Goal: Task Accomplishment & Management: Use online tool/utility

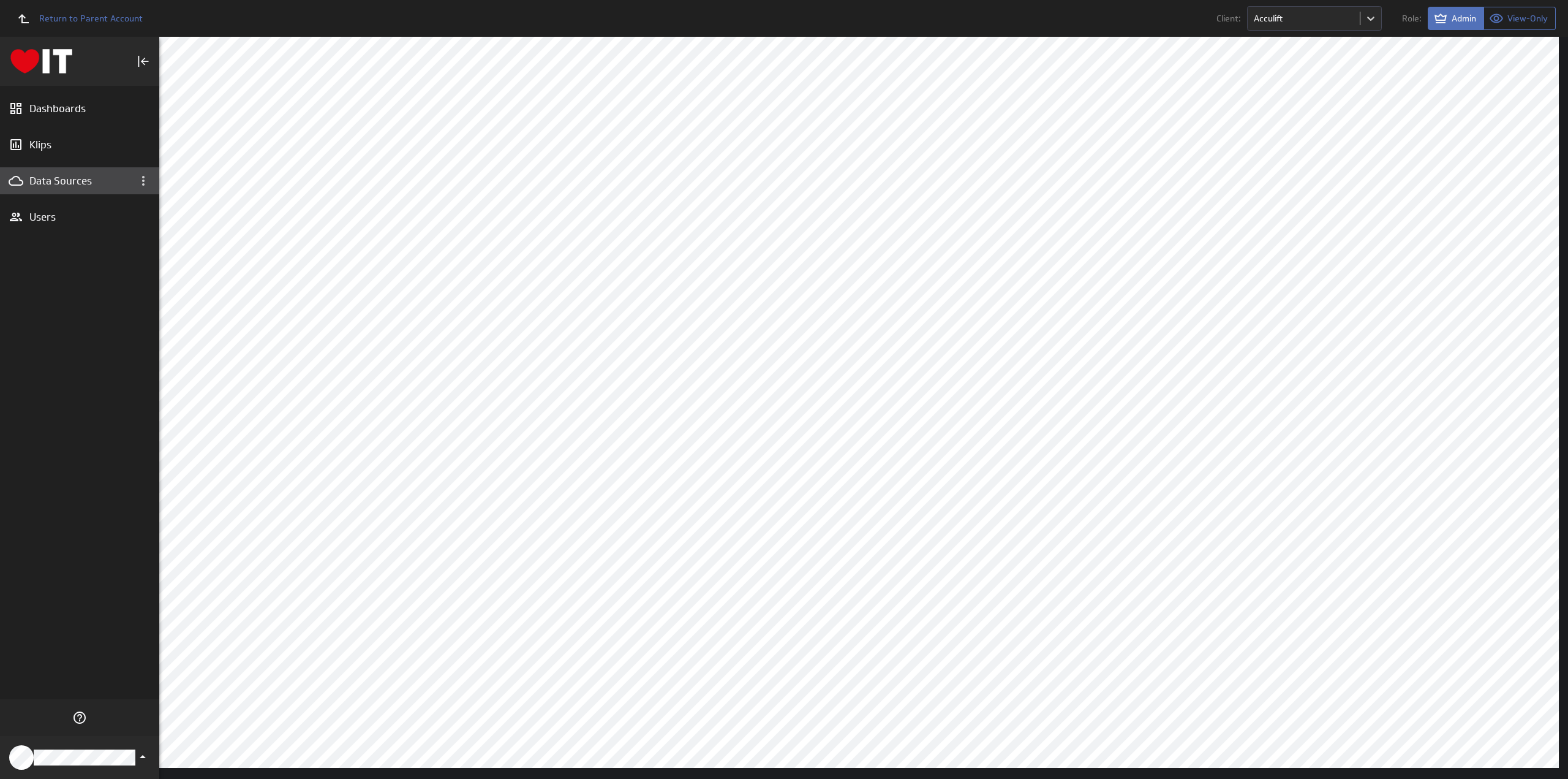
drag, startPoint x: 0, startPoint y: 0, endPoint x: 57, endPoint y: 175, distance: 184.0
click at [57, 175] on div "Data Sources" at bounding box center [80, 181] width 101 height 14
click at [57, 176] on div "Data Sources" at bounding box center [80, 181] width 101 height 14
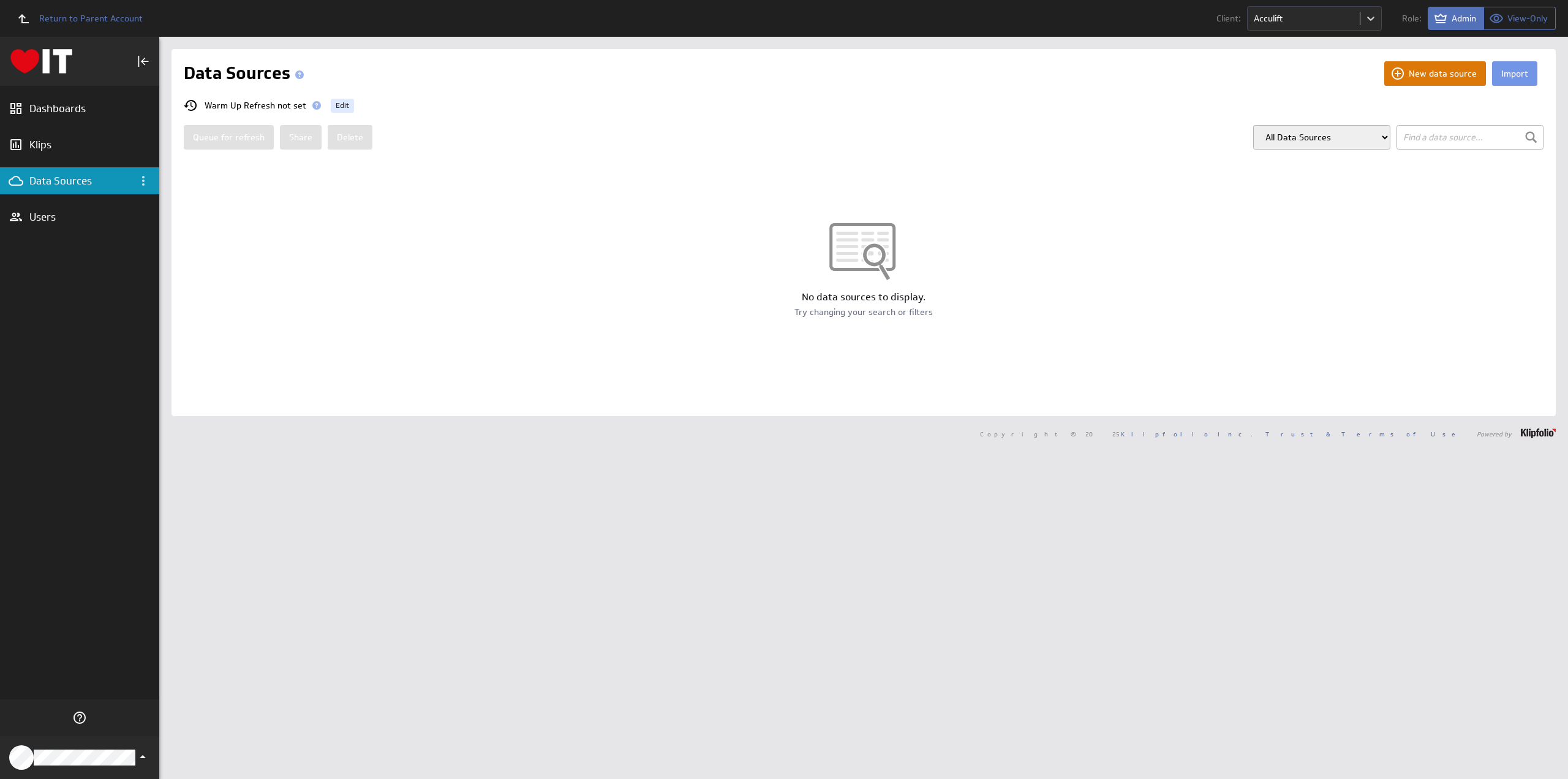
click at [1431, 72] on button "New data source" at bounding box center [1434, 73] width 101 height 24
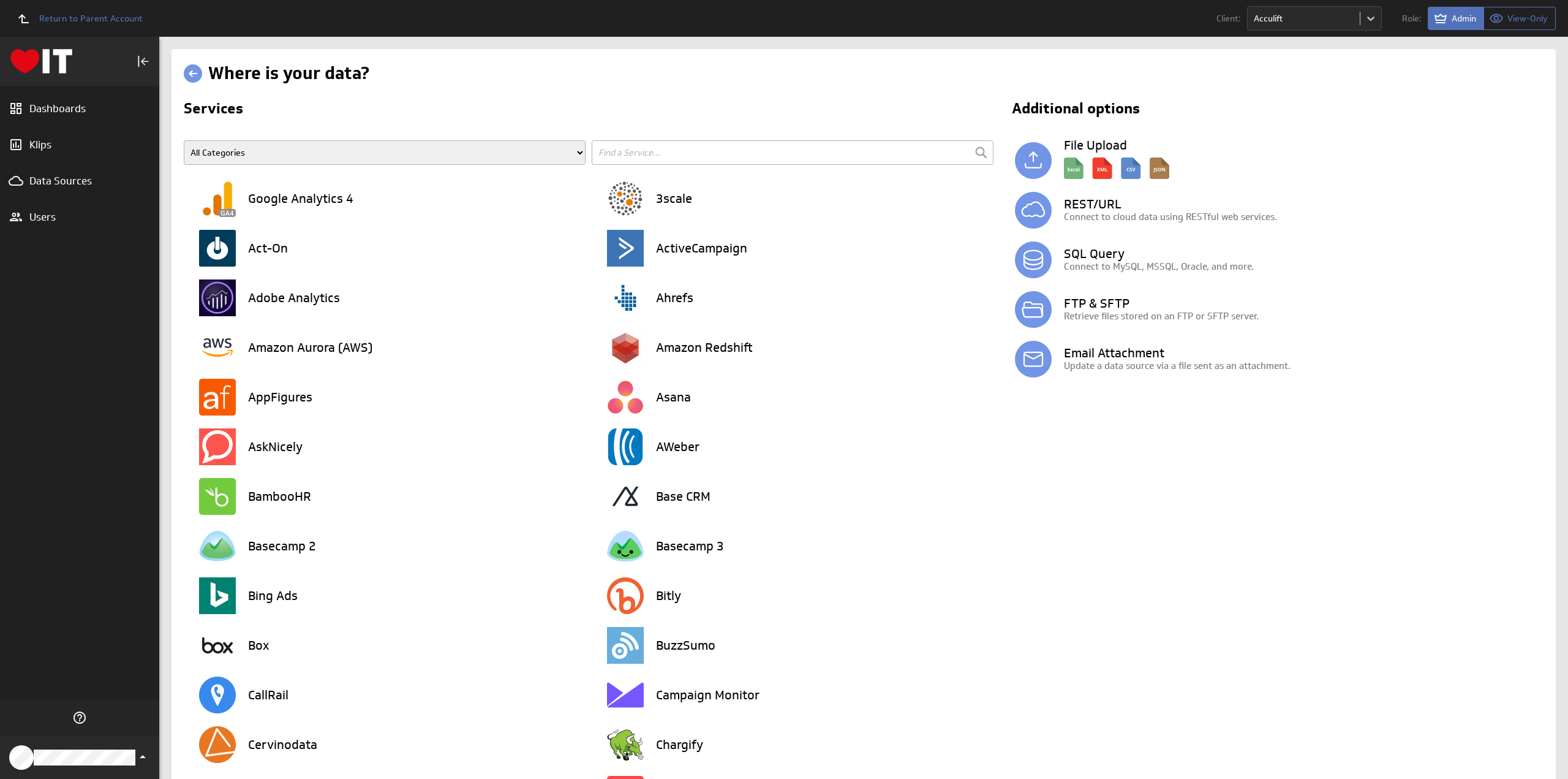
click at [613, 154] on input "text" at bounding box center [792, 153] width 402 height 24
type input "smart"
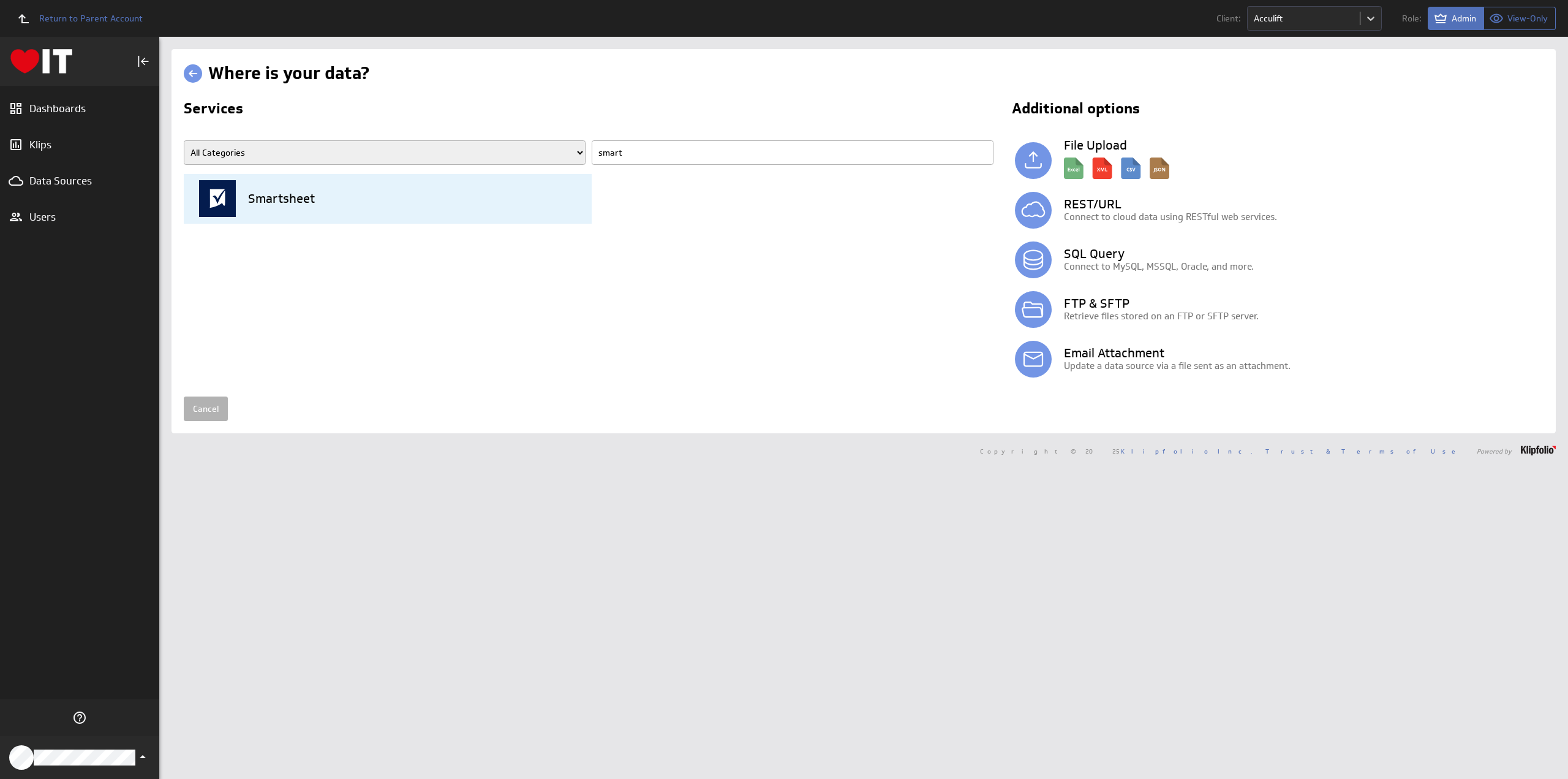
click at [384, 207] on div "Smartsheet" at bounding box center [396, 199] width 393 height 50
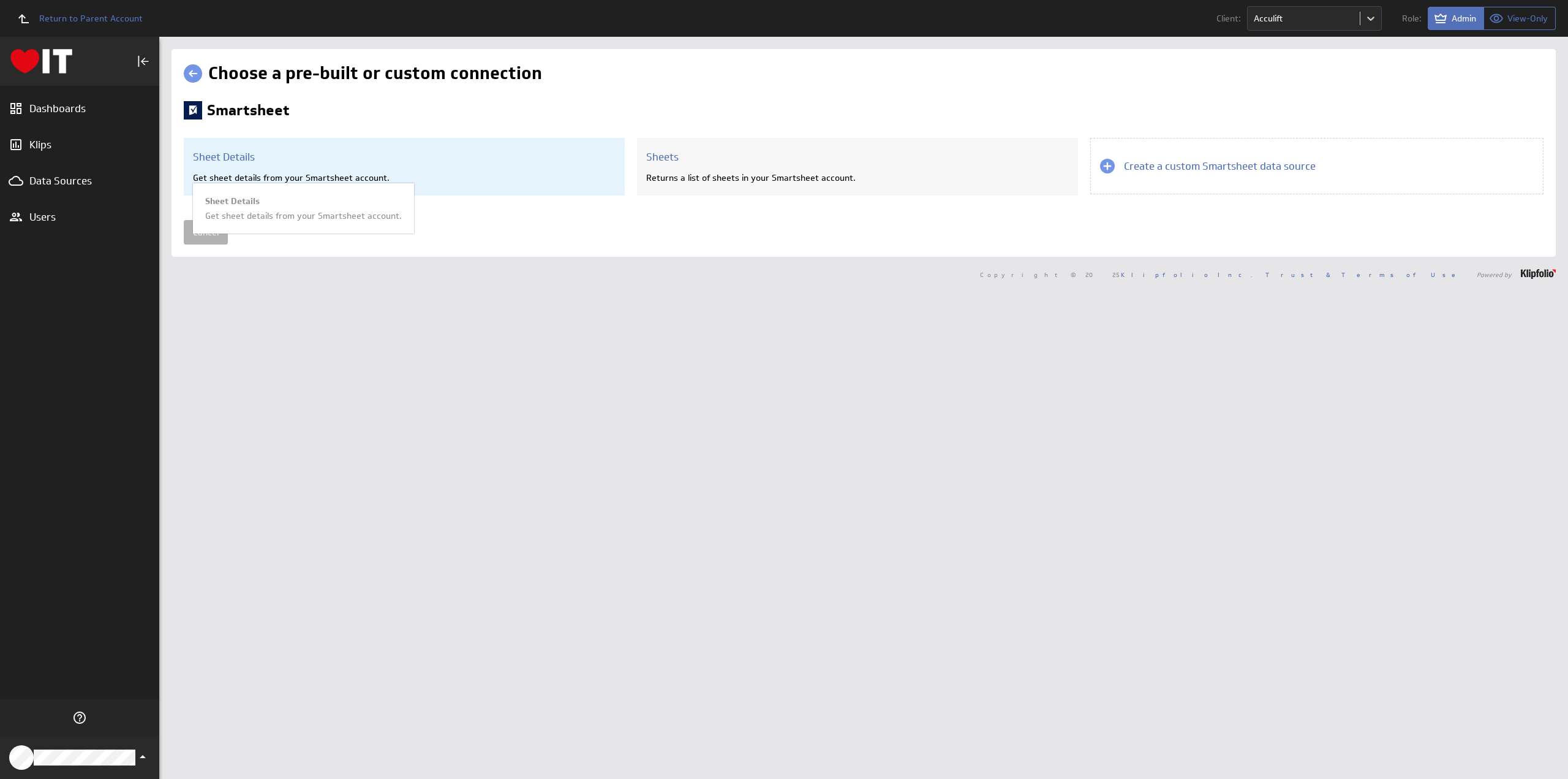
click at [257, 152] on h3 "Sheet Details" at bounding box center [404, 157] width 422 height 14
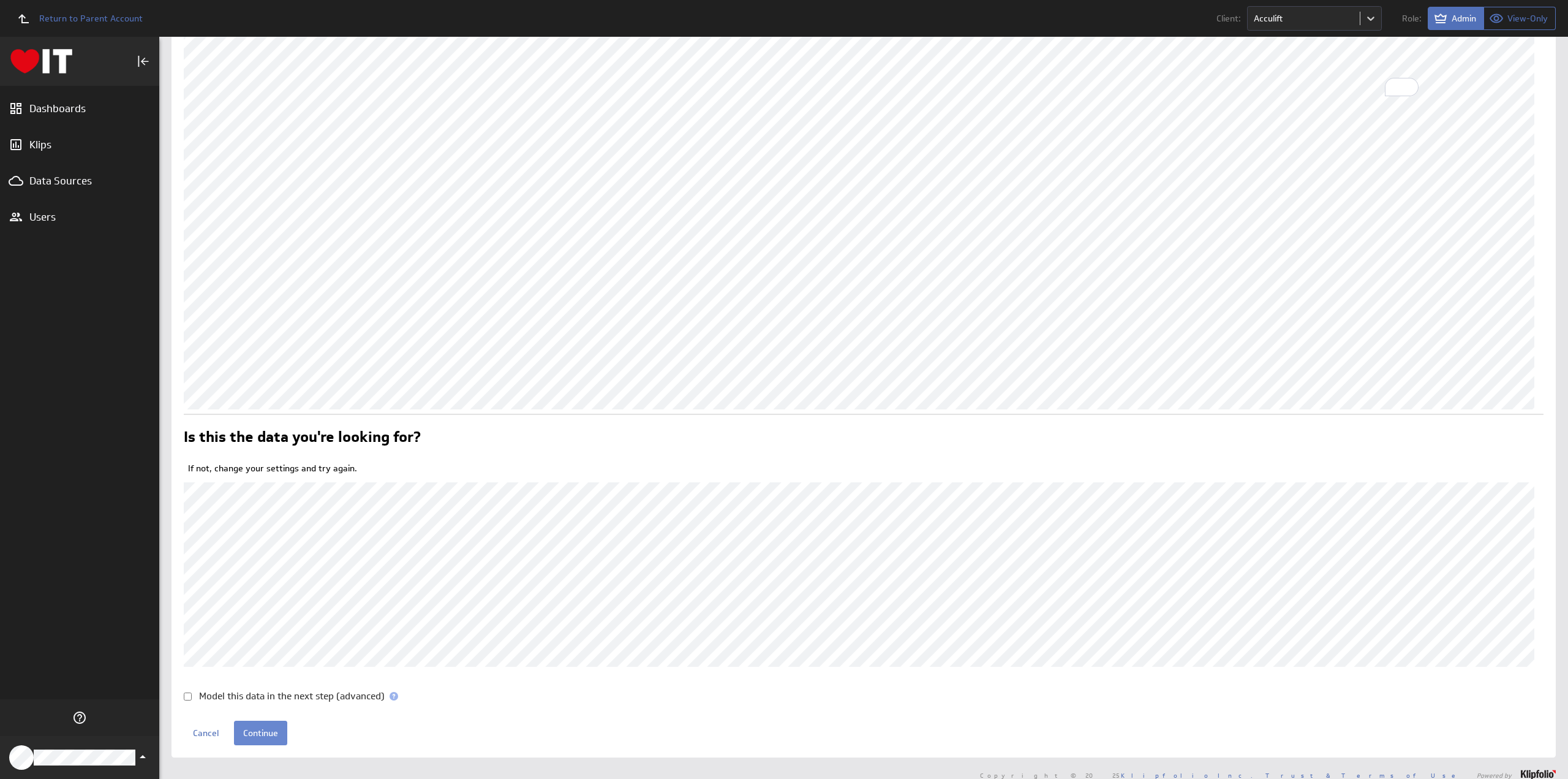
click at [258, 734] on input "Continue" at bounding box center [260, 733] width 53 height 24
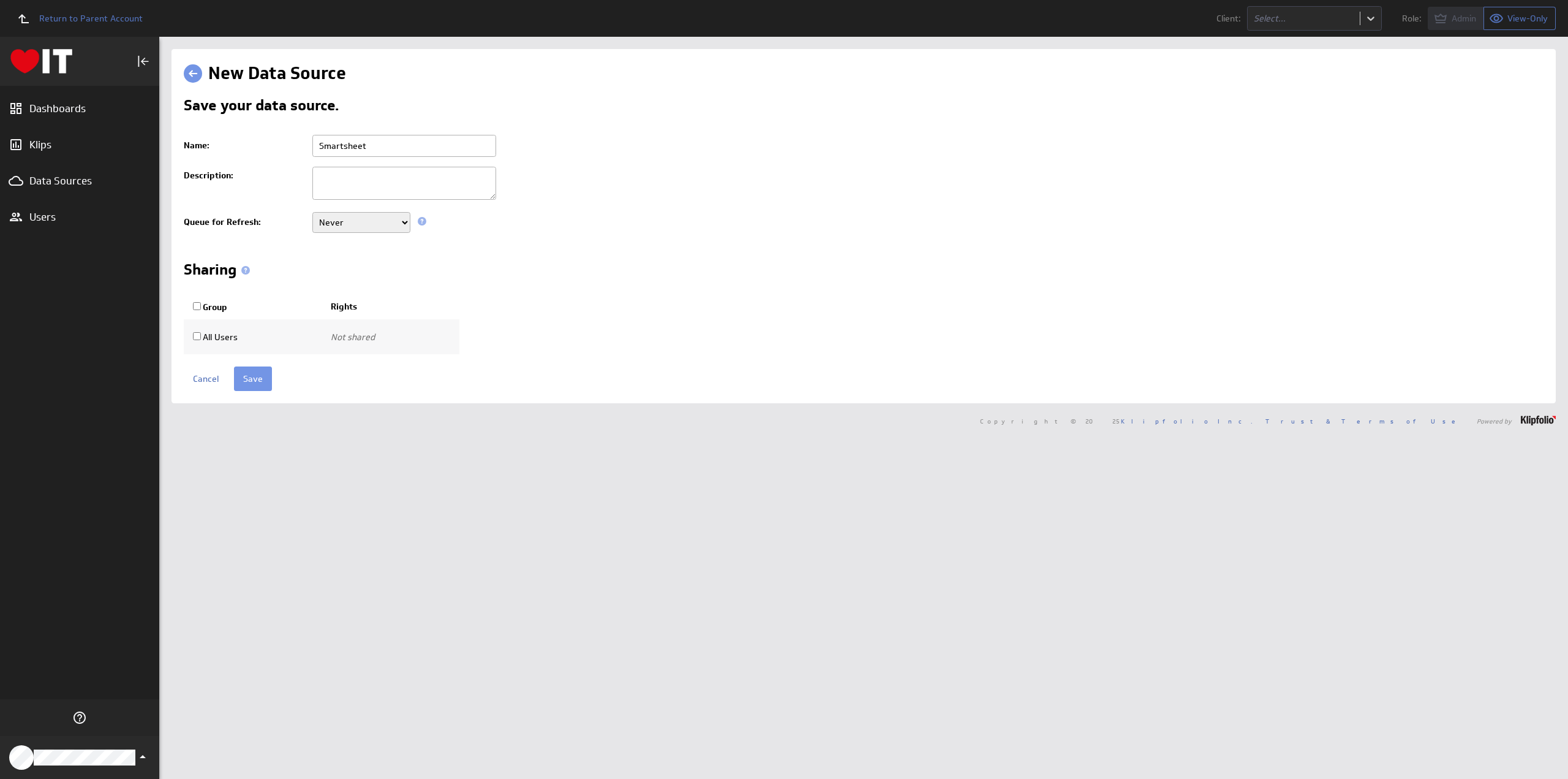
click at [320, 146] on input "Smartsheet" at bounding box center [404, 145] width 183 height 22
type input "Acculift - Smartsheet - Targets"
click at [328, 231] on select "Never Every minute Every 5 minutes Every 15 minutes Every 30 minutes Every hour…" at bounding box center [361, 222] width 98 height 21
select select "900"
click at [312, 212] on select "Never Every minute Every 5 minutes Every 15 minutes Every 30 minutes Every hour…" at bounding box center [361, 222] width 98 height 21
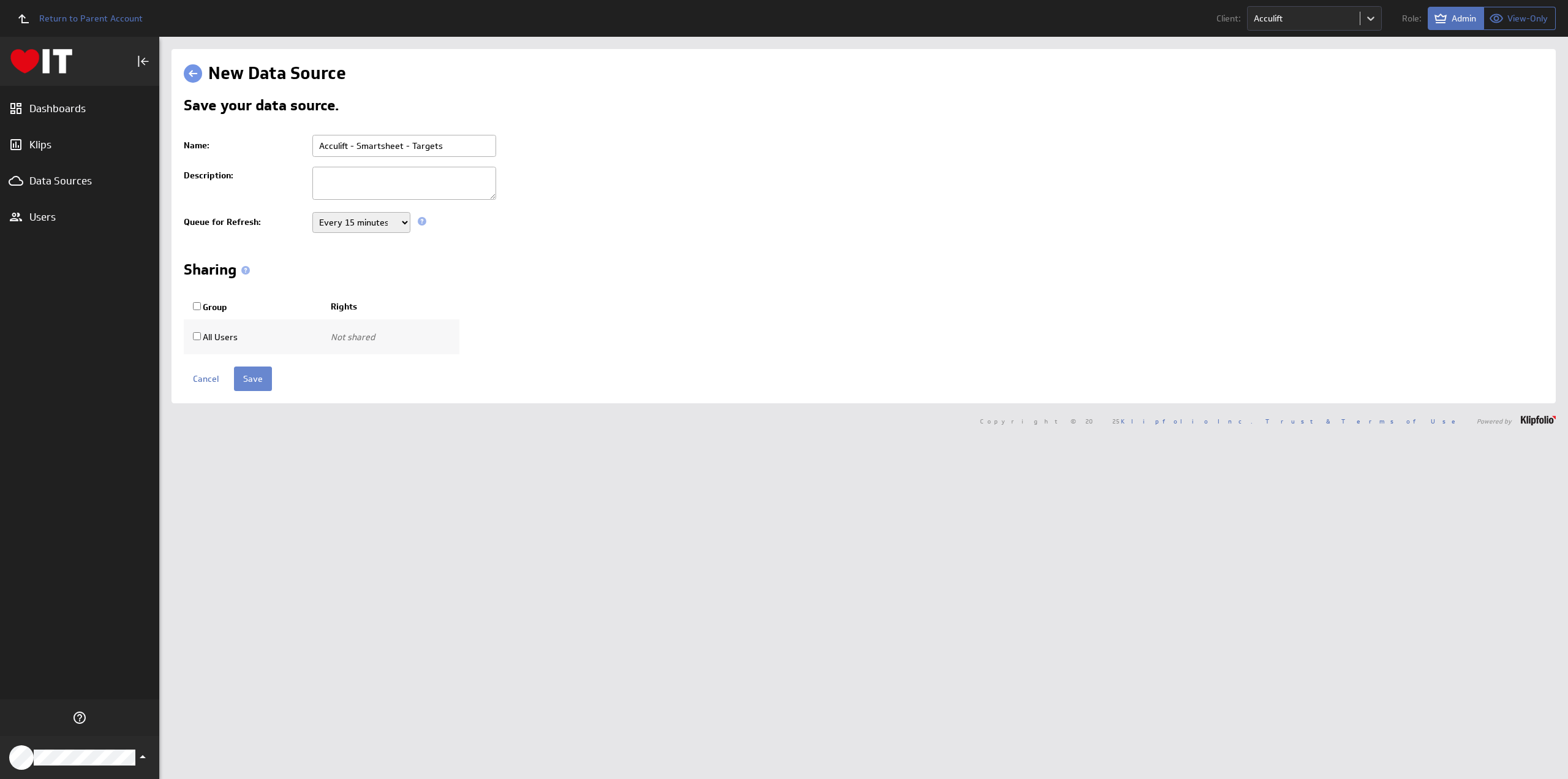
click at [255, 379] on input "Save" at bounding box center [253, 379] width 38 height 24
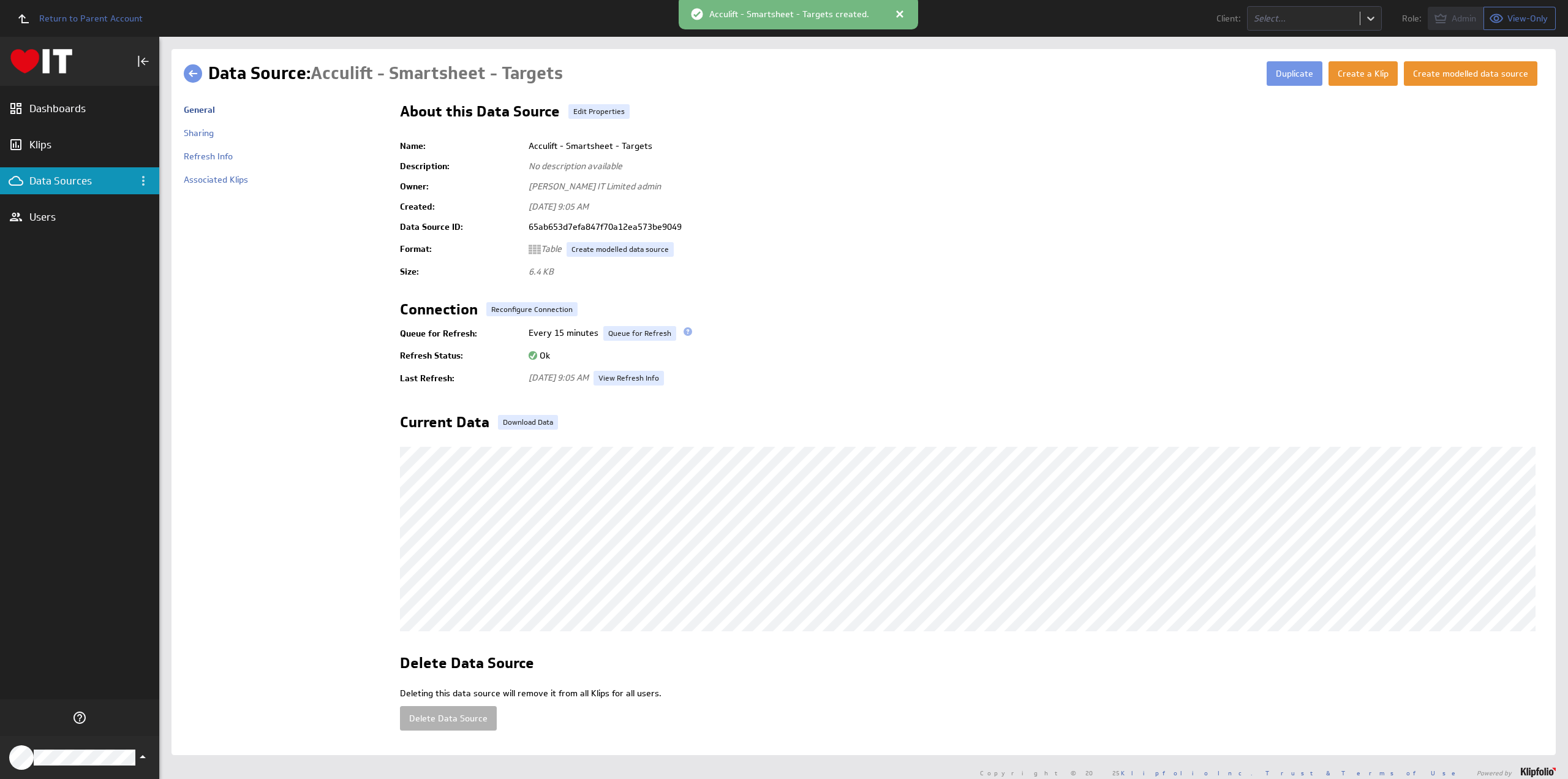
click at [195, 71] on link at bounding box center [193, 73] width 19 height 19
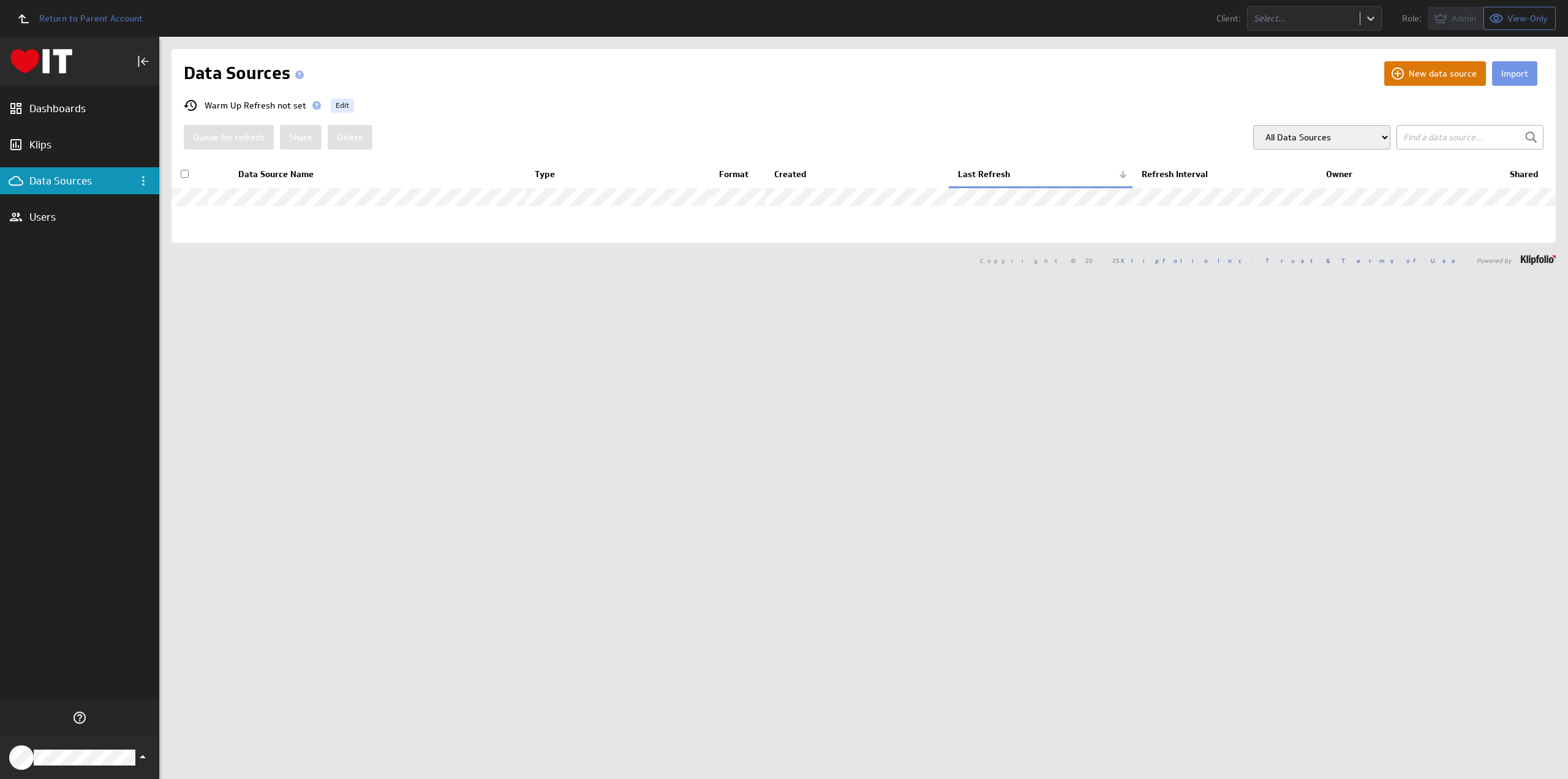
click at [1435, 72] on button "New data source" at bounding box center [1434, 73] width 101 height 24
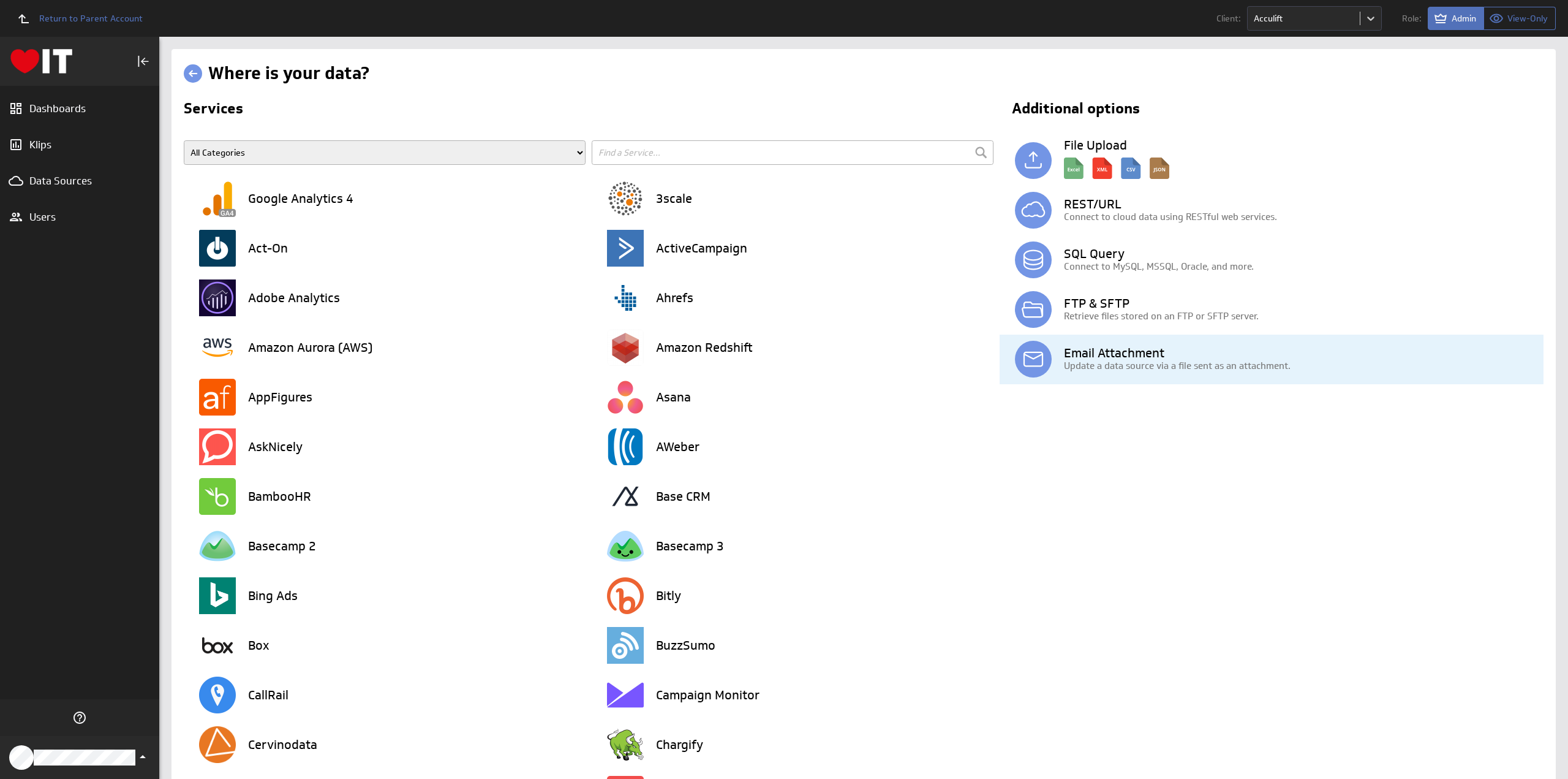
click at [1117, 349] on h3 "Email Attachment" at bounding box center [1303, 353] width 479 height 12
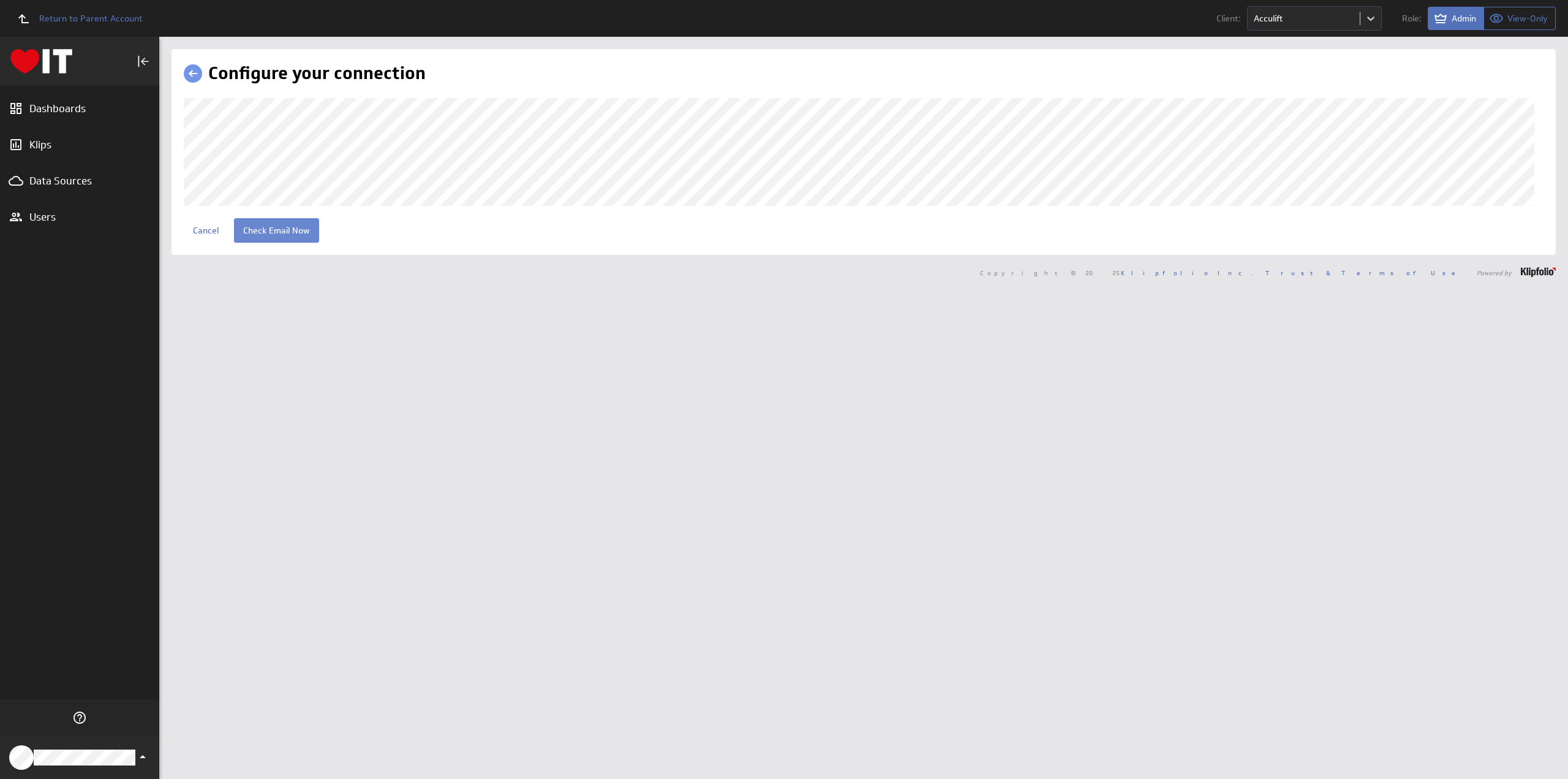
click at [271, 236] on input "Check Email Now" at bounding box center [276, 230] width 85 height 24
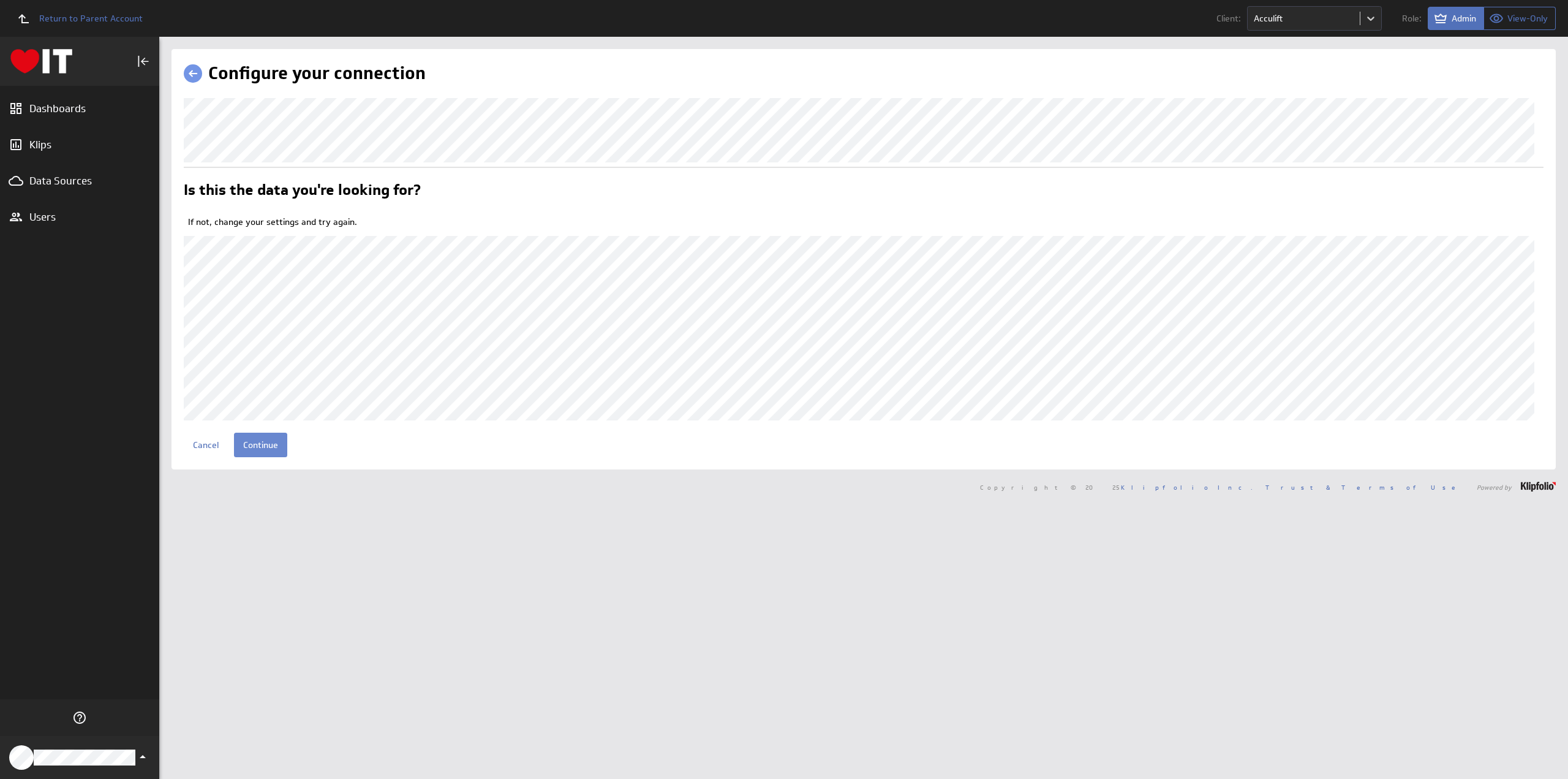
click at [263, 457] on input "Continue" at bounding box center [260, 445] width 53 height 24
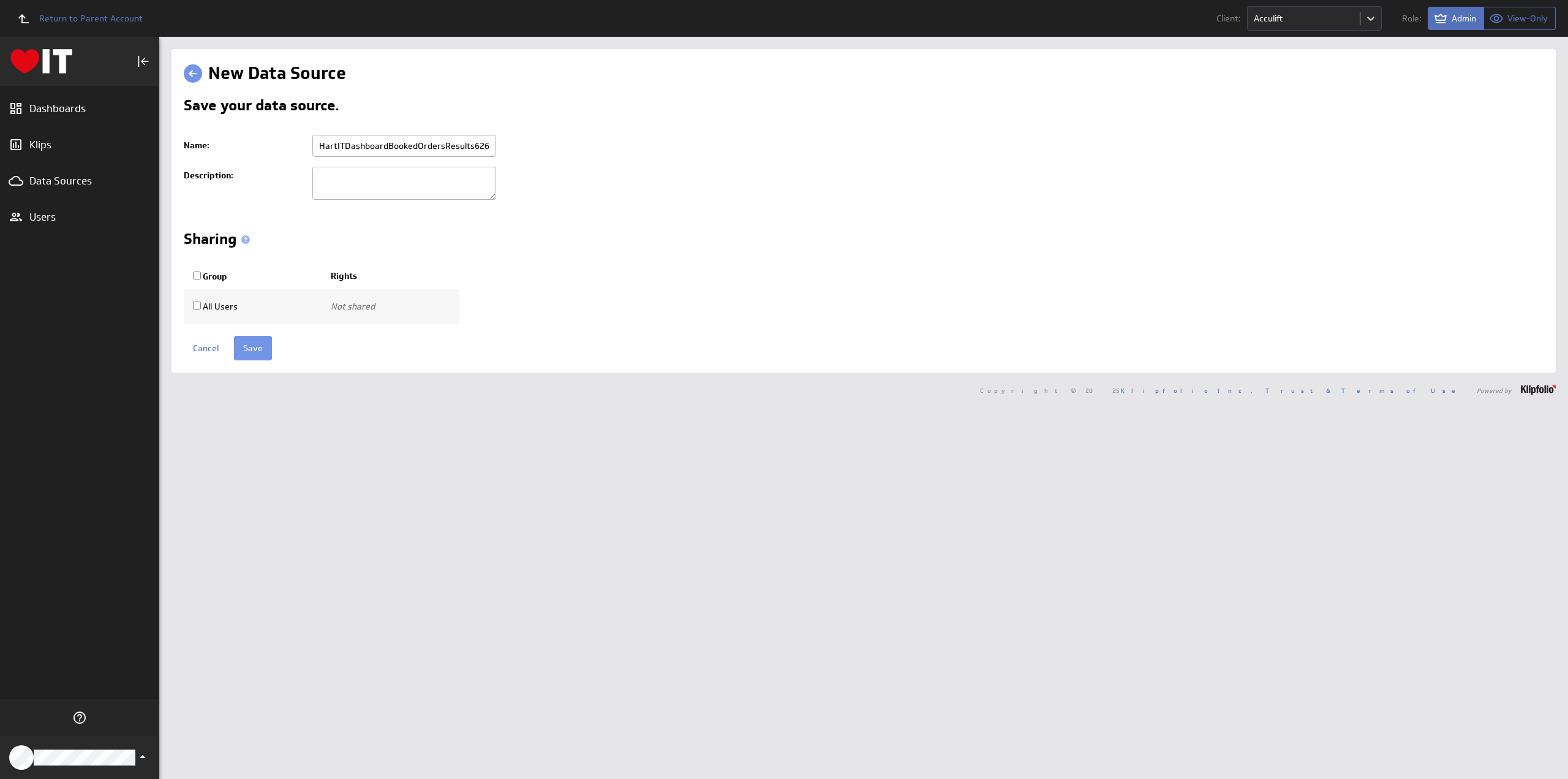
click at [363, 143] on input "HartITDashboardBookedOrdersResults626.csv" at bounding box center [404, 145] width 183 height 22
type input "Acculift - NetSuite - Booked Orders"
click at [251, 343] on input "Save" at bounding box center [253, 348] width 38 height 24
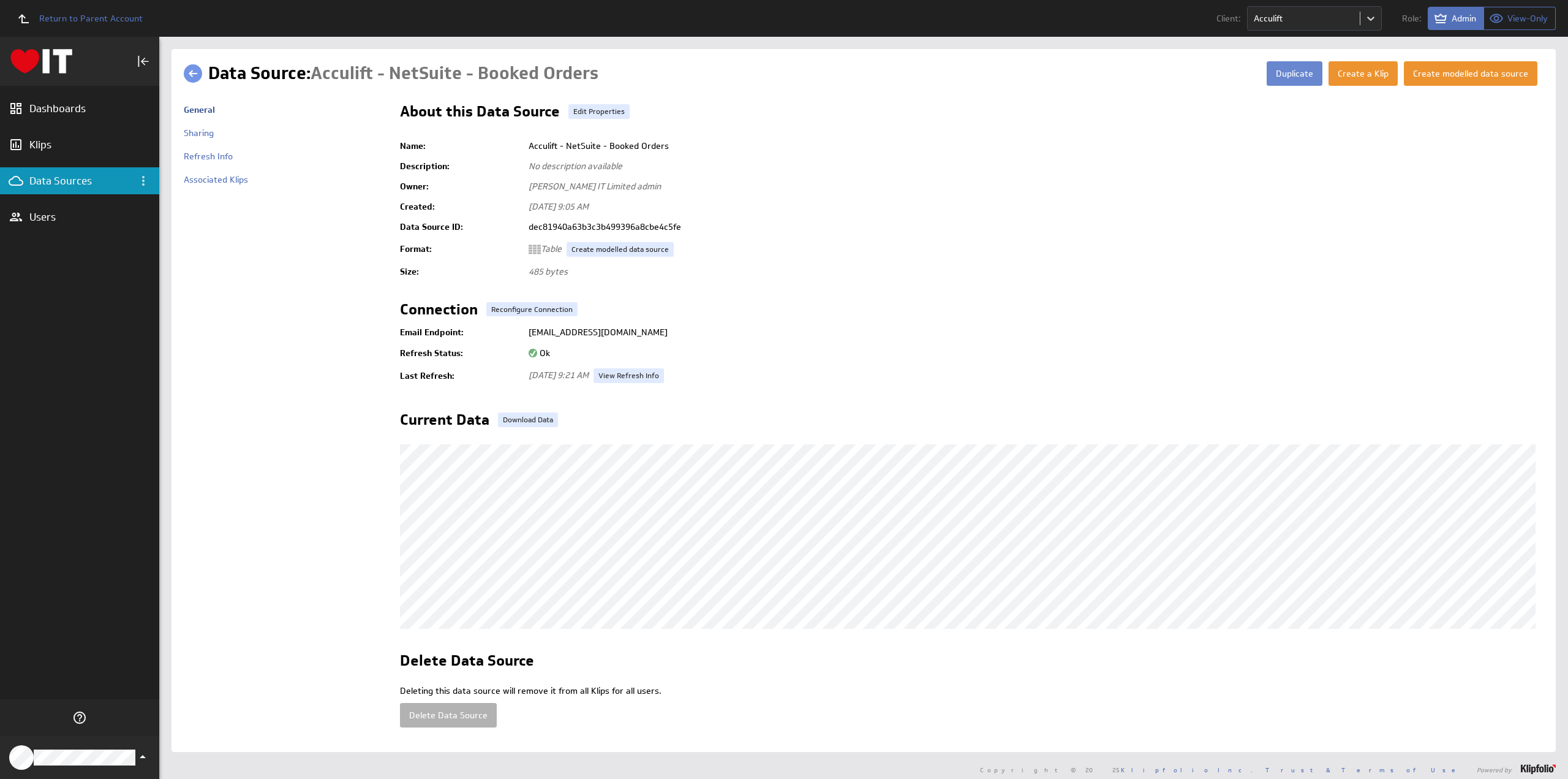
click at [1287, 73] on button "Duplicate" at bounding box center [1294, 73] width 55 height 24
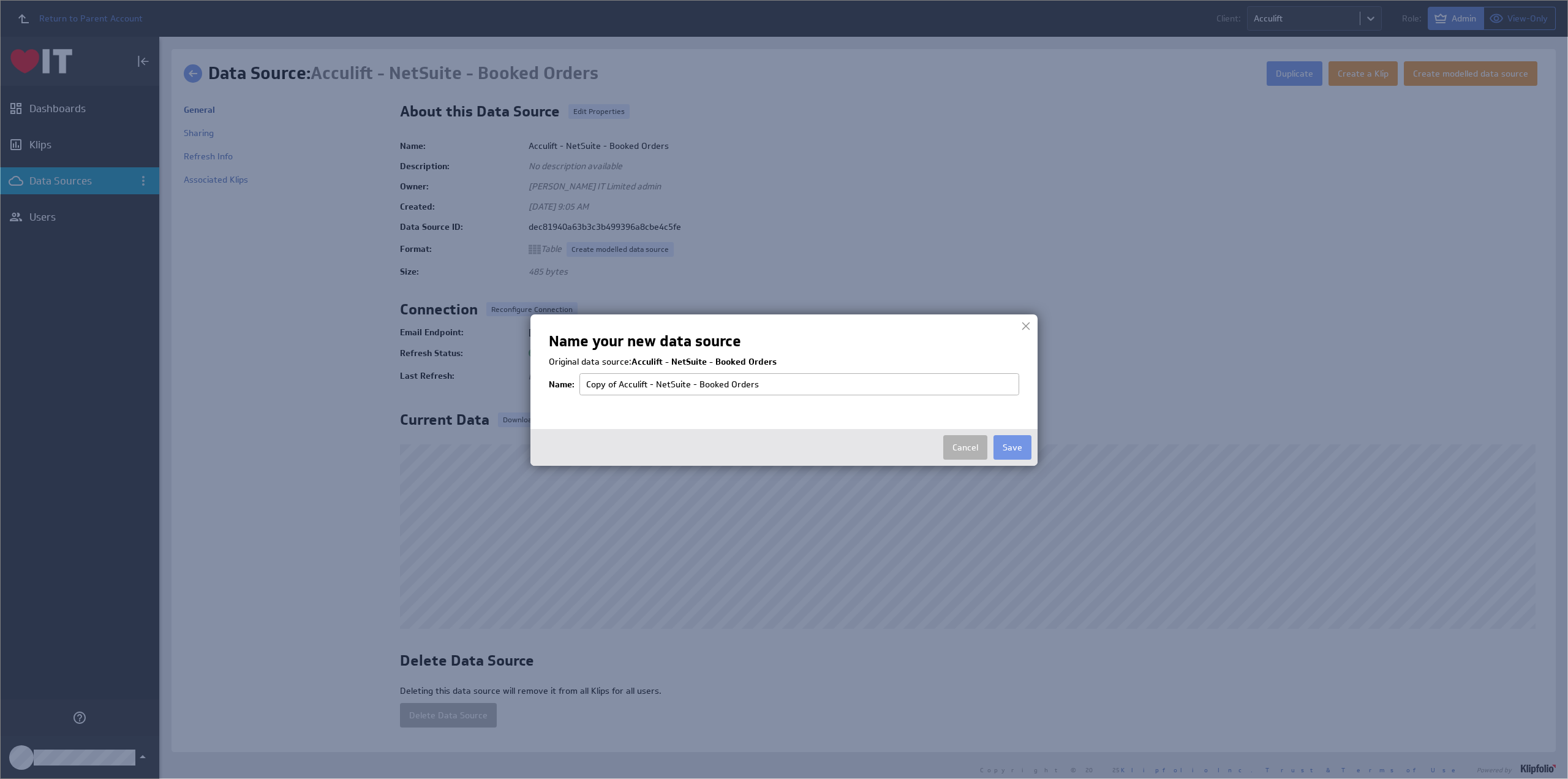
drag, startPoint x: 699, startPoint y: 383, endPoint x: 805, endPoint y: 393, distance: 106.5
click at [805, 393] on input "Copy of Acculift - NetSuite - Booked Orders" at bounding box center [799, 384] width 440 height 22
type input "Acculift - NetSuite - Activities Scoring"
click at [1014, 446] on button "Save" at bounding box center [1012, 447] width 38 height 24
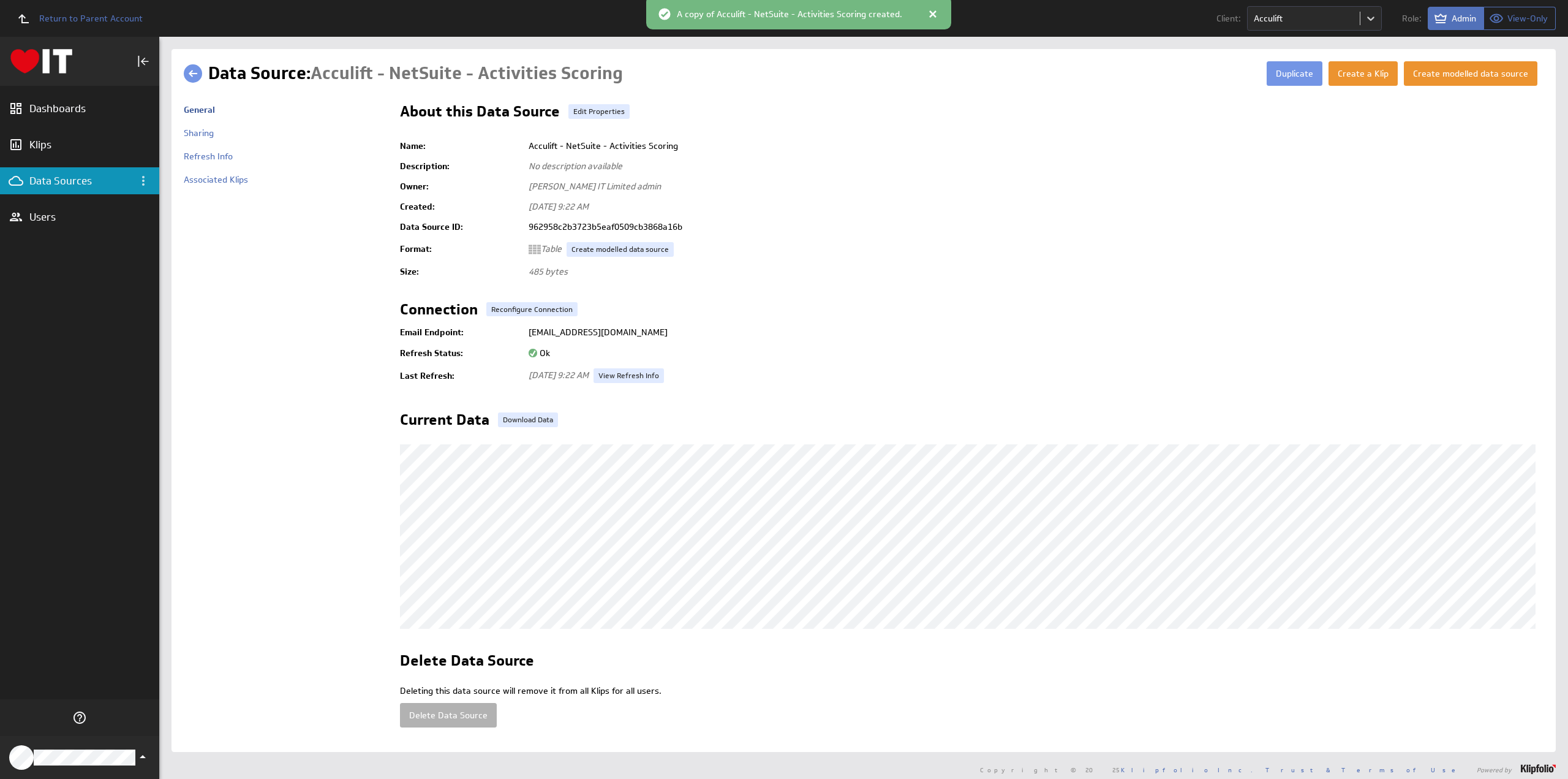
drag, startPoint x: 528, startPoint y: 330, endPoint x: 770, endPoint y: 328, distance: 242.0
click at [770, 328] on td "[EMAIL_ADDRESS][DOMAIN_NAME]" at bounding box center [1033, 332] width 1021 height 22
copy td "[EMAIL_ADDRESS][DOMAIN_NAME]"
click at [1283, 76] on button "Duplicate" at bounding box center [1294, 73] width 55 height 24
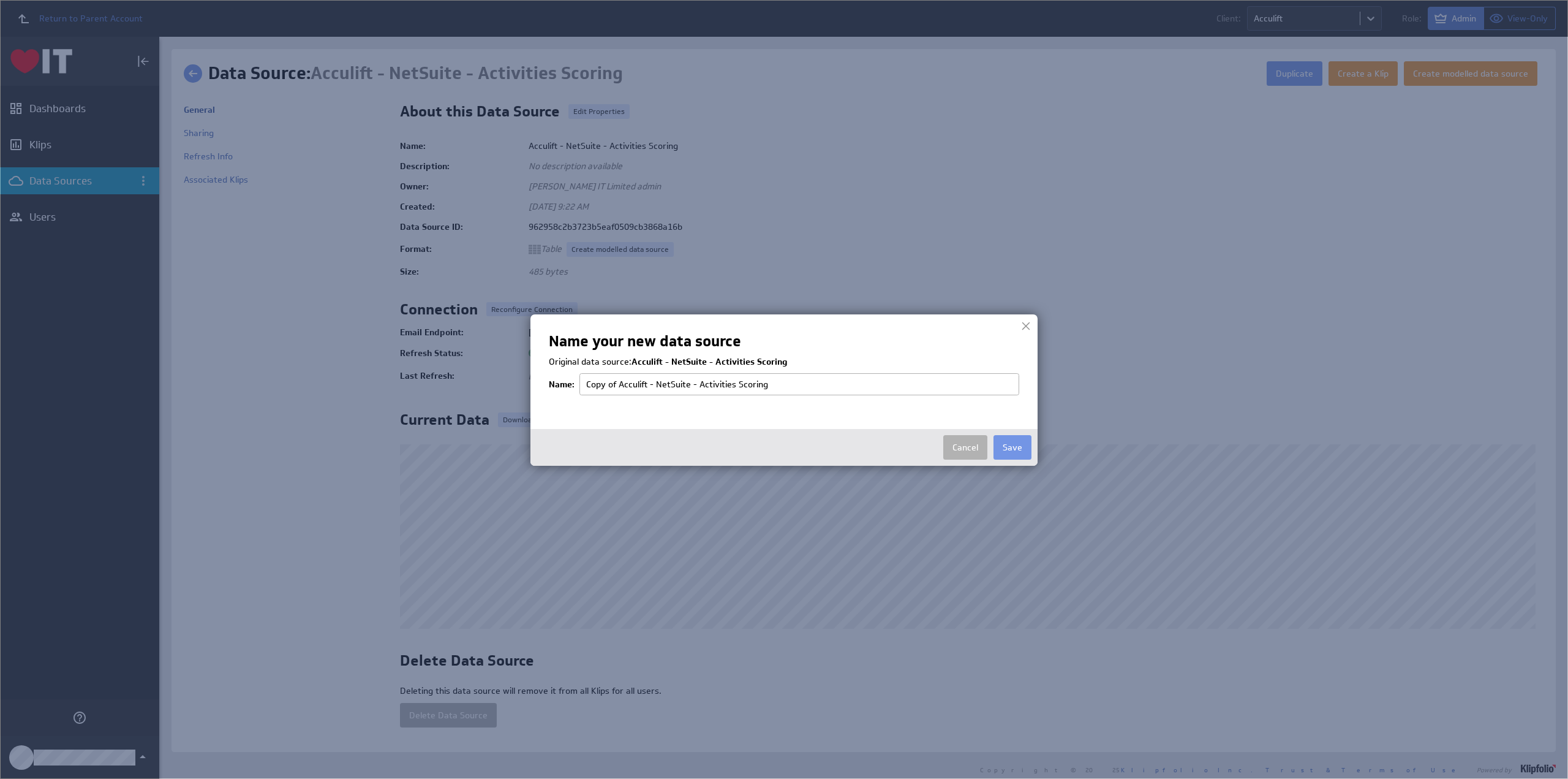
drag, startPoint x: 697, startPoint y: 384, endPoint x: 811, endPoint y: 384, distance: 114.0
click at [811, 384] on input "Copy of Acculift - NetSuite - Activities Scoring" at bounding box center [799, 384] width 440 height 22
type input "Acculift - NetSuite - Invoiced Sales"
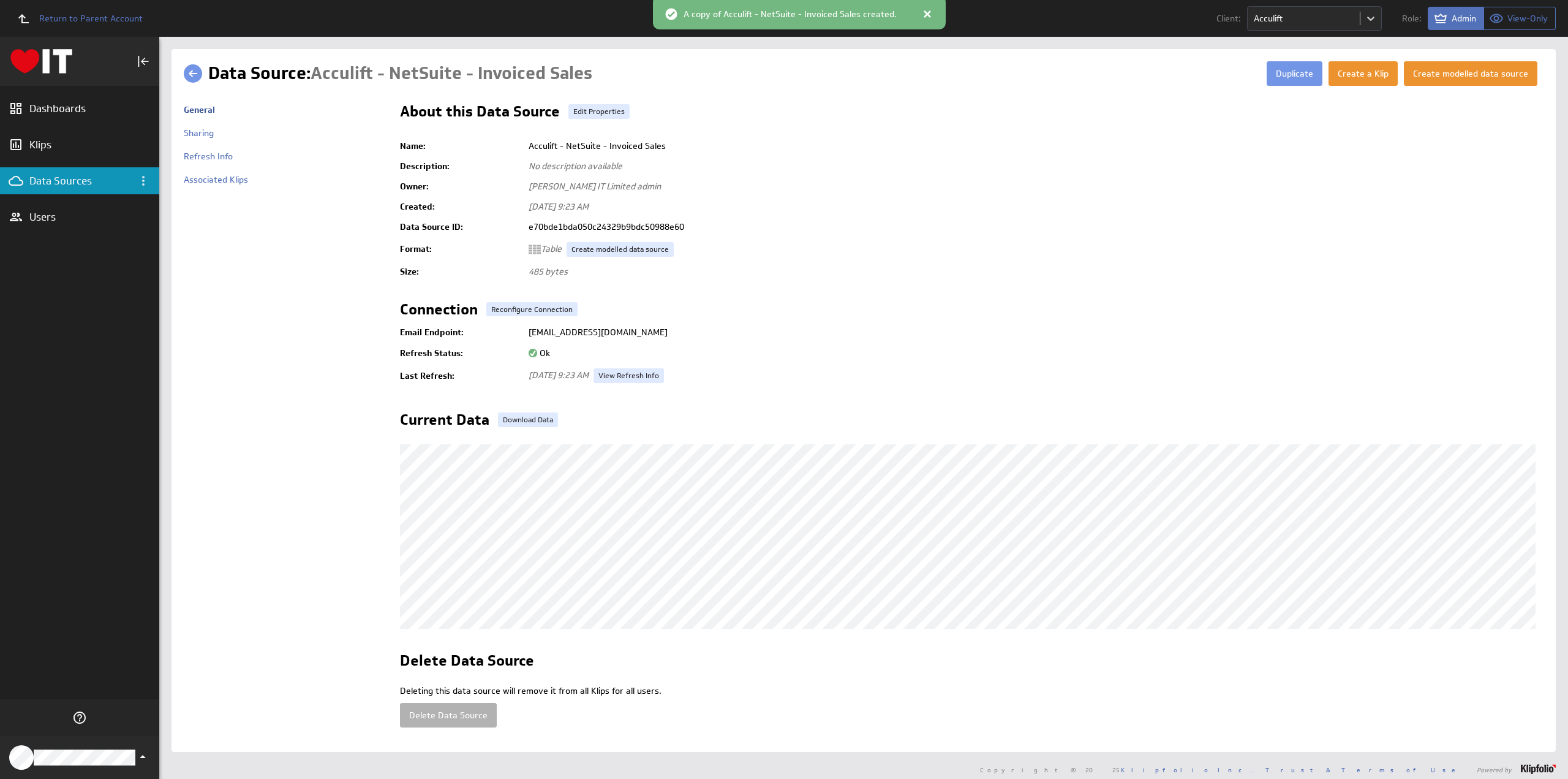
drag, startPoint x: 528, startPoint y: 332, endPoint x: 771, endPoint y: 334, distance: 243.0
click at [771, 334] on td "[EMAIL_ADDRESS][DOMAIN_NAME]" at bounding box center [1033, 332] width 1021 height 22
copy td "[EMAIL_ADDRESS][DOMAIN_NAME]"
click at [192, 76] on link at bounding box center [193, 73] width 19 height 19
